Goal: Transaction & Acquisition: Subscribe to service/newsletter

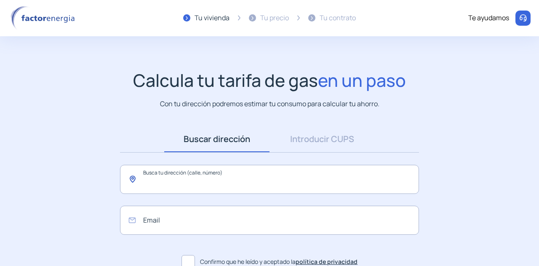
click at [159, 178] on input "text" at bounding box center [269, 179] width 299 height 29
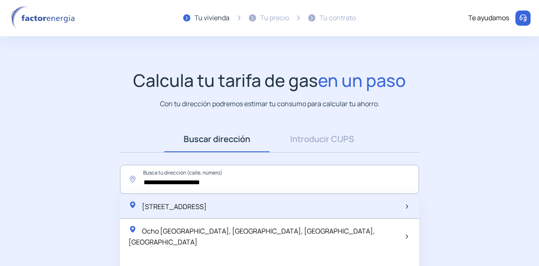
click at [176, 197] on div "[STREET_ADDRESS]" at bounding box center [269, 206] width 299 height 25
type input "**********"
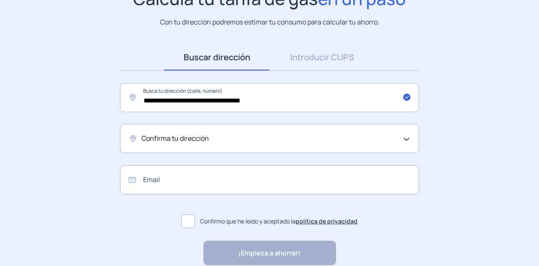
scroll to position [82, 0]
click at [179, 147] on div "Confirma tu dirección" at bounding box center [269, 137] width 299 height 29
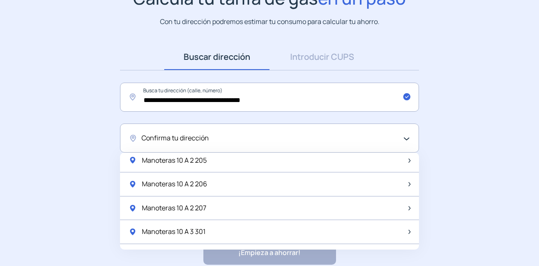
scroll to position [291, 0]
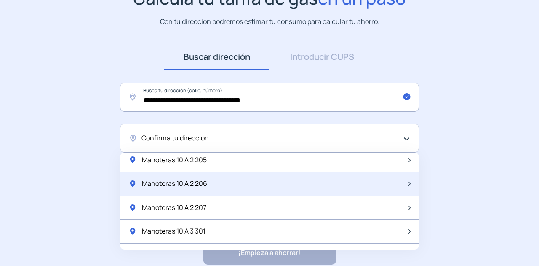
click at [200, 183] on span "Manoteras 10 A 2 206" at bounding box center [174, 183] width 65 height 11
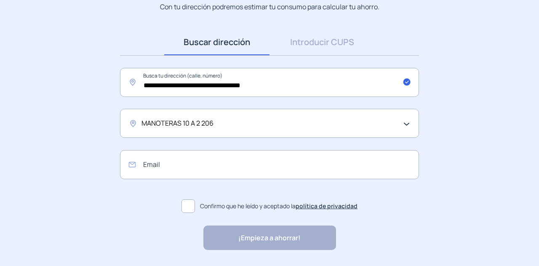
scroll to position [97, 0]
click at [187, 166] on input "email" at bounding box center [269, 163] width 299 height 29
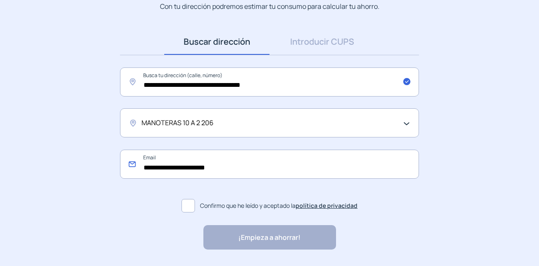
type input "**********"
click at [186, 203] on span at bounding box center [187, 205] width 13 height 13
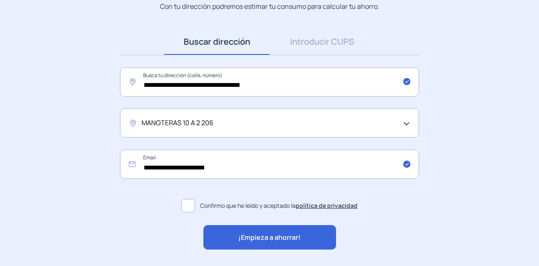
click at [238, 227] on div "¡Empieza a ahorrar!" at bounding box center [269, 237] width 133 height 24
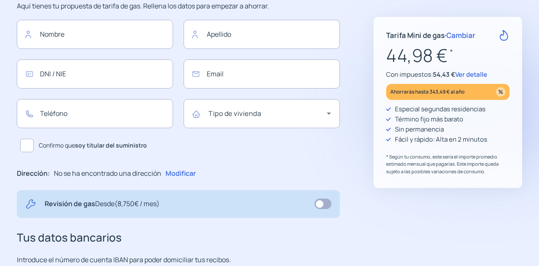
type input "**********"
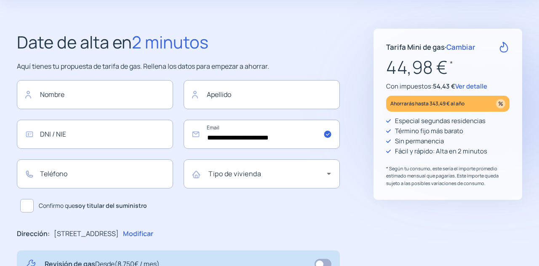
scroll to position [36, 0]
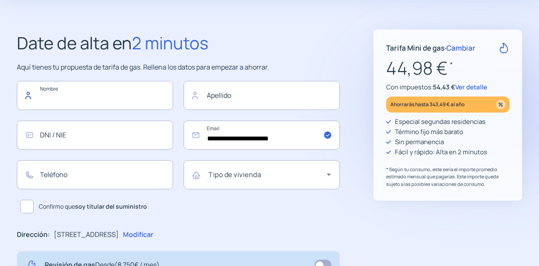
click at [107, 92] on input "text" at bounding box center [95, 95] width 156 height 29
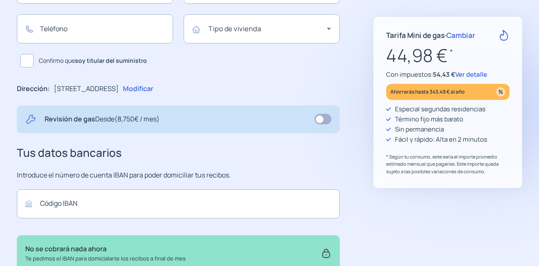
scroll to position [258, 0]
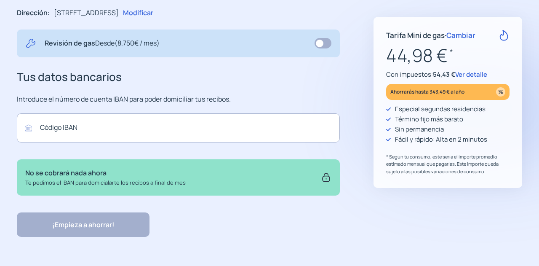
click at [139, 179] on p "Te pedimos el IBAN para domicialarte los recibos a final de mes" at bounding box center [105, 182] width 160 height 9
click at [83, 93] on div "**********" at bounding box center [178, 22] width 323 height 429
click at [74, 123] on input "text" at bounding box center [178, 127] width 323 height 29
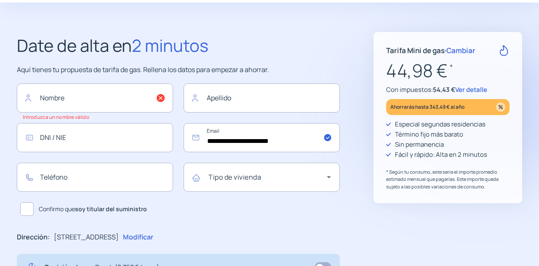
scroll to position [26, 0]
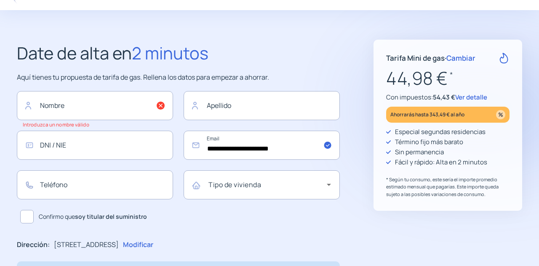
click at [467, 107] on div "Ahorrarás hasta 343,49 € al año" at bounding box center [447, 115] width 123 height 16
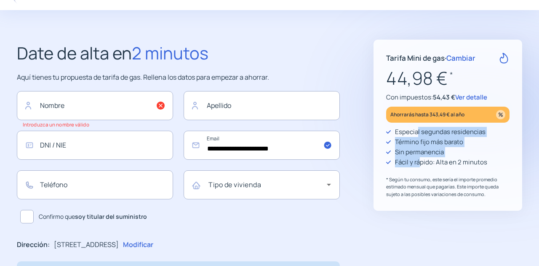
drag, startPoint x: 416, startPoint y: 131, endPoint x: 418, endPoint y: 161, distance: 30.0
click at [418, 161] on div "Especial segundas residencias Término fijo más barato Sin permanencia Fácil y r…" at bounding box center [447, 162] width 123 height 71
click at [418, 161] on p "Fácil y rápido: Alta en 2 minutos" at bounding box center [441, 162] width 92 height 10
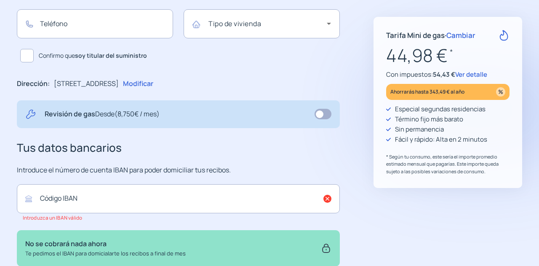
scroll to position [189, 0]
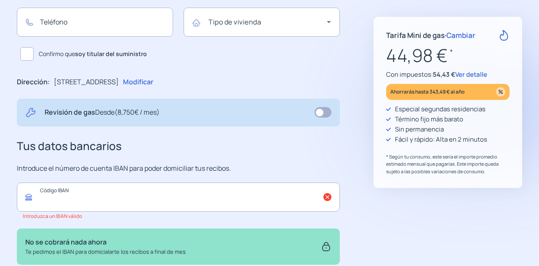
click at [61, 188] on input "text" at bounding box center [178, 196] width 323 height 29
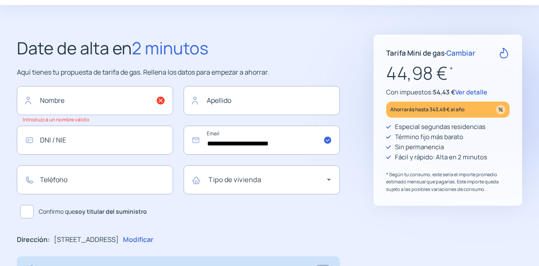
scroll to position [0, 0]
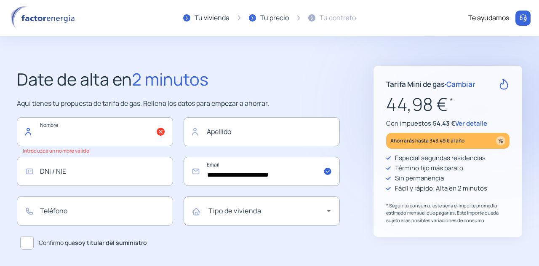
click at [115, 134] on input "text" at bounding box center [95, 131] width 156 height 29
click at [101, 102] on p "Aquí tienes tu propuesta de tarifa de gas. Rellena los datos para empezar a aho…" at bounding box center [178, 103] width 323 height 11
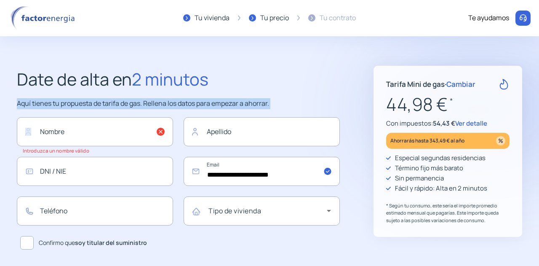
click at [101, 102] on p "Aquí tienes tu propuesta de tarifa de gas. Rellena los datos para empezar a aho…" at bounding box center [178, 103] width 323 height 11
